Goal: Transaction & Acquisition: Purchase product/service

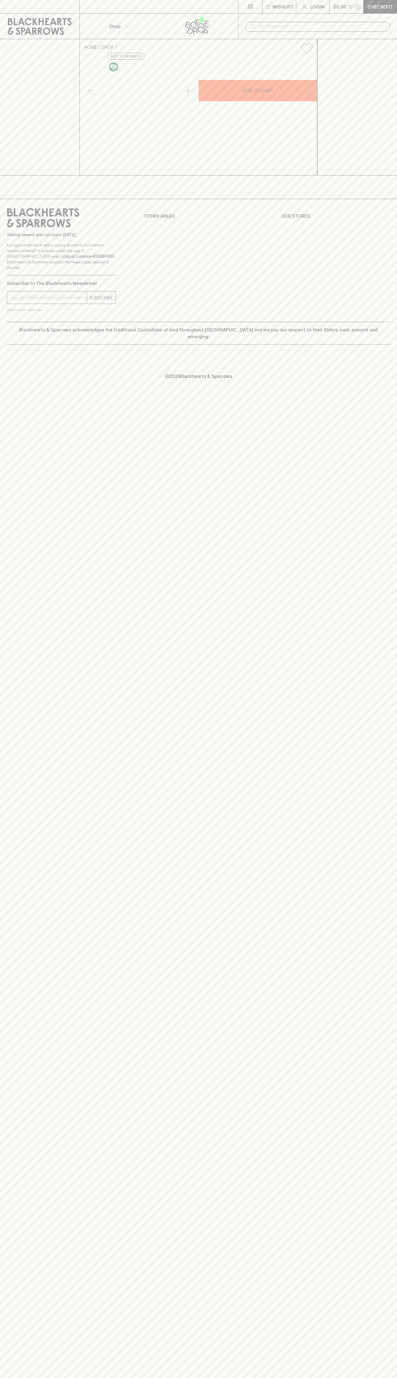
click at [71, 19] on icon at bounding box center [40, 26] width 64 height 17
click at [389, 175] on div "HOME SHOP Battle of Bosworth Cabernet Sauvignon 2021 $31.00 Add to wishlist 10%…" at bounding box center [198, 107] width 397 height 136
click at [95, 1377] on html "Wishlist Login $0.00 0 Checkout Shop ​ HOME SHOP Battle of Bosworth Cabernet Sa…" at bounding box center [198, 689] width 397 height 1378
click at [26, 979] on div "Wishlist Login $0.00 0 Checkout Shop ​ HOME SHOP Battle of Bosworth Cabernet Sa…" at bounding box center [198, 689] width 397 height 1378
